Goal: Check status: Check status

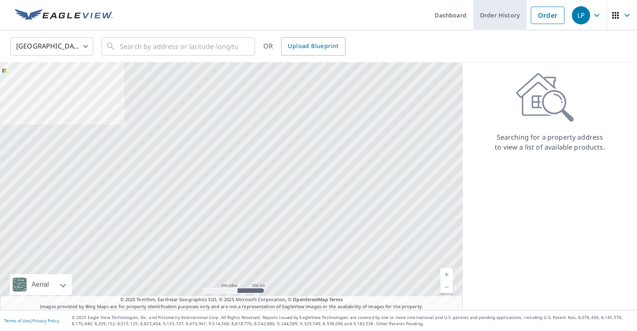
click at [494, 16] on link "Order History" at bounding box center [500, 15] width 54 height 30
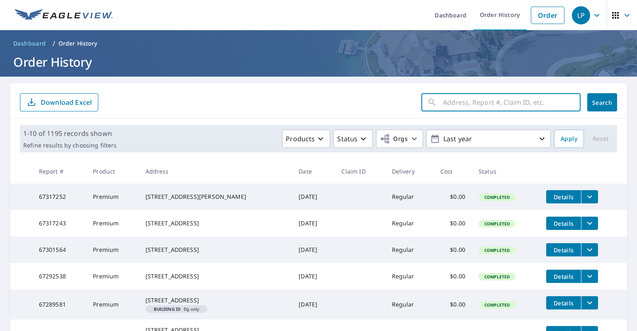
click at [486, 105] on input "text" at bounding box center [512, 102] width 138 height 23
paste input "66814165"
type input "66814165"
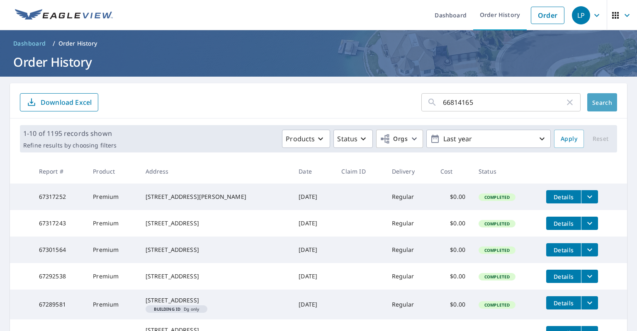
click at [594, 104] on span "Search" at bounding box center [602, 103] width 17 height 8
